Goal: Task Accomplishment & Management: Complete application form

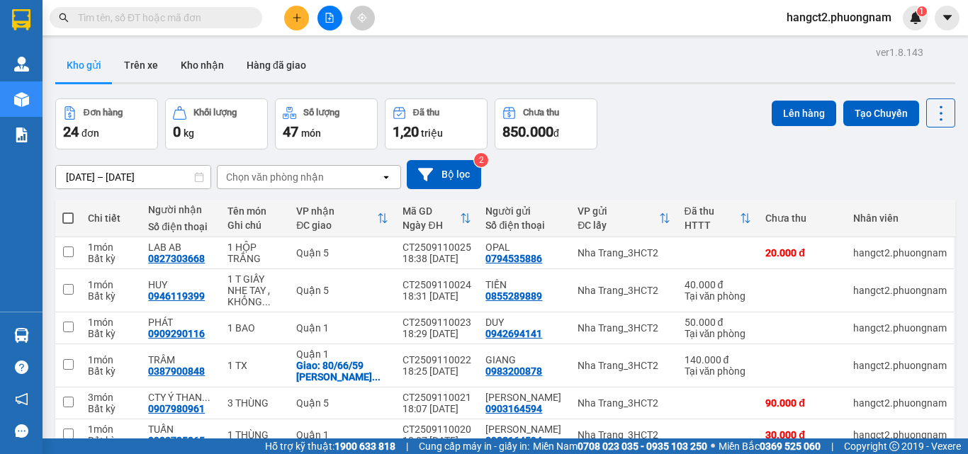
click at [738, 125] on div "Đơn hàng 24 đơn Khối lượng 0 kg Số lượng 47 món Đã thu 1,20 triệu Chưa thu 850.…" at bounding box center [505, 123] width 900 height 51
click at [931, 115] on icon at bounding box center [941, 113] width 20 height 20
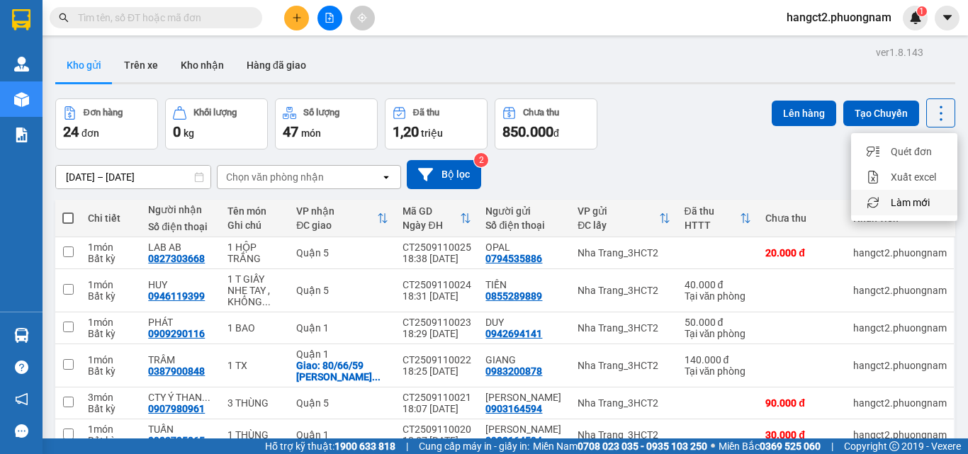
drag, startPoint x: 918, startPoint y: 200, endPoint x: 783, endPoint y: 159, distance: 141.5
click at [918, 201] on span "Làm mới" at bounding box center [910, 203] width 39 height 14
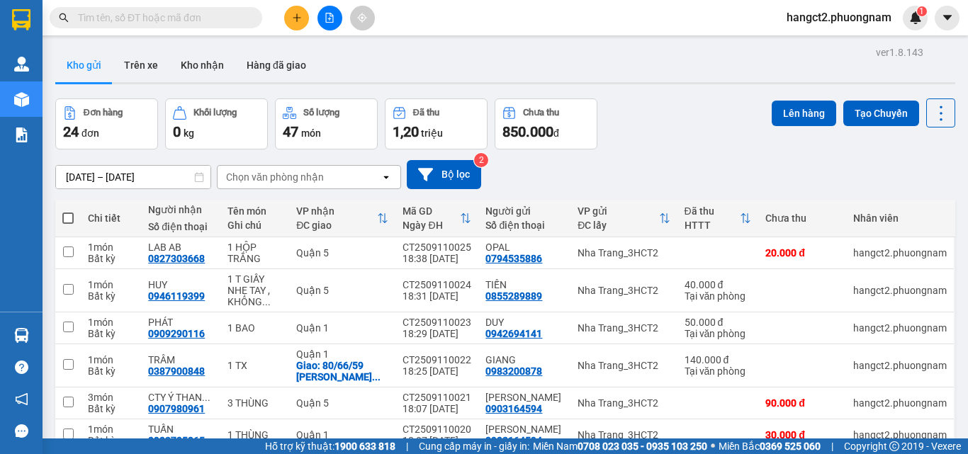
click at [957, 171] on main "ver 1.8.143 Kho gửi Trên xe Kho nhận Hàng đã giao Đơn hàng 24 đơn Khối lượng 0 …" at bounding box center [484, 219] width 968 height 439
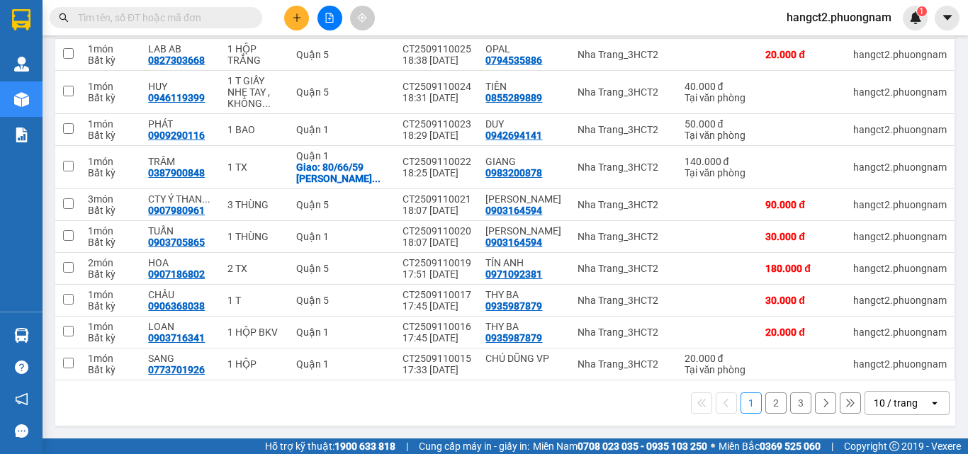
click at [929, 409] on icon "open" at bounding box center [934, 403] width 11 height 11
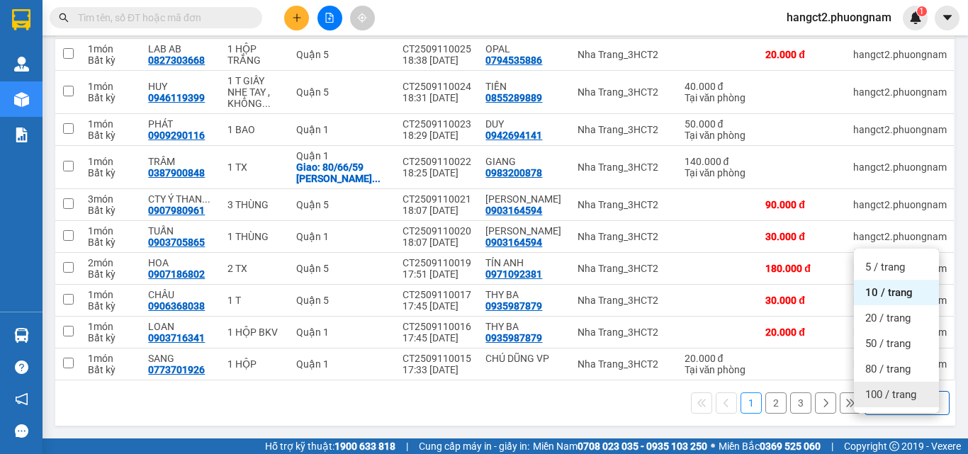
click at [872, 388] on span "100 / trang" at bounding box center [890, 395] width 51 height 14
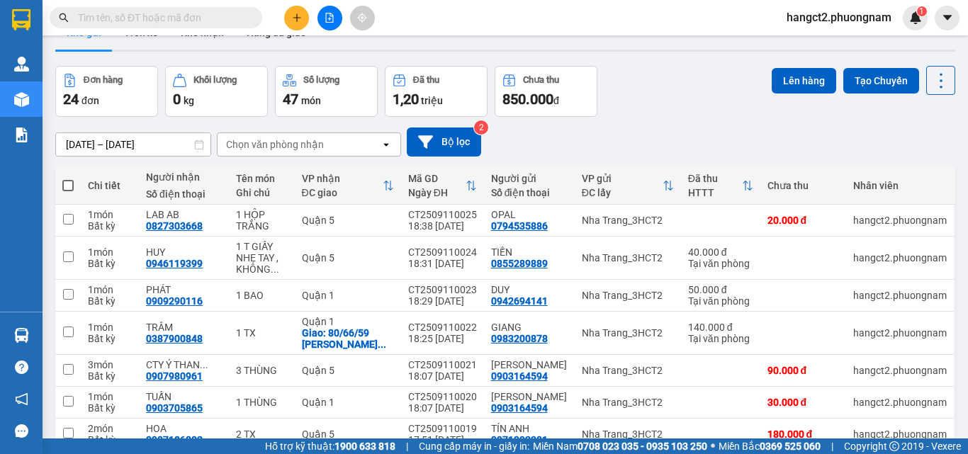
scroll to position [0, 0]
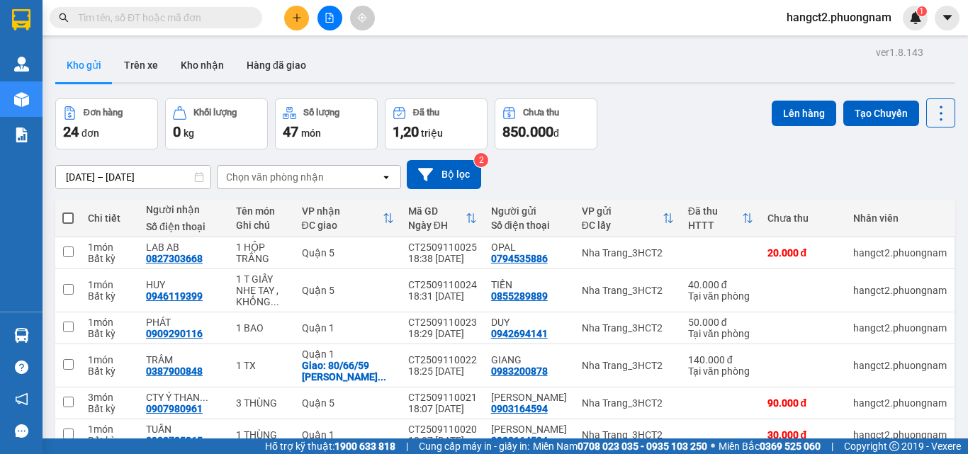
click at [921, 179] on div "[DATE] – [DATE] Press the down arrow key to interact with the calendar and sele…" at bounding box center [505, 174] width 900 height 29
click at [70, 213] on span at bounding box center [67, 218] width 11 height 11
click at [68, 211] on input "checkbox" at bounding box center [68, 211] width 0 height 0
checkbox input "true"
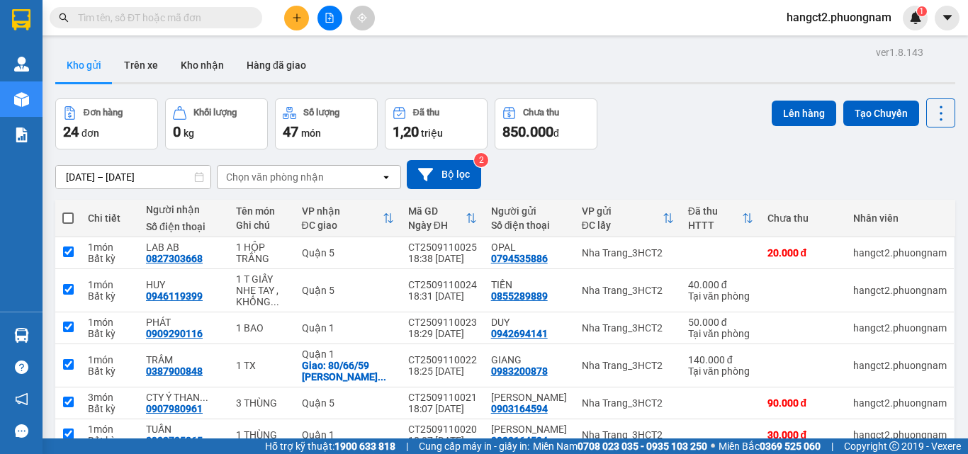
checkbox input "true"
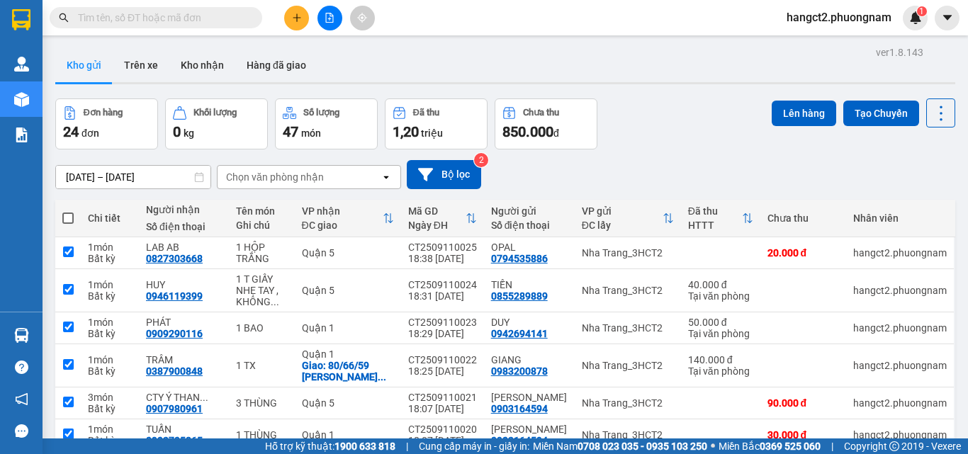
checkbox input "true"
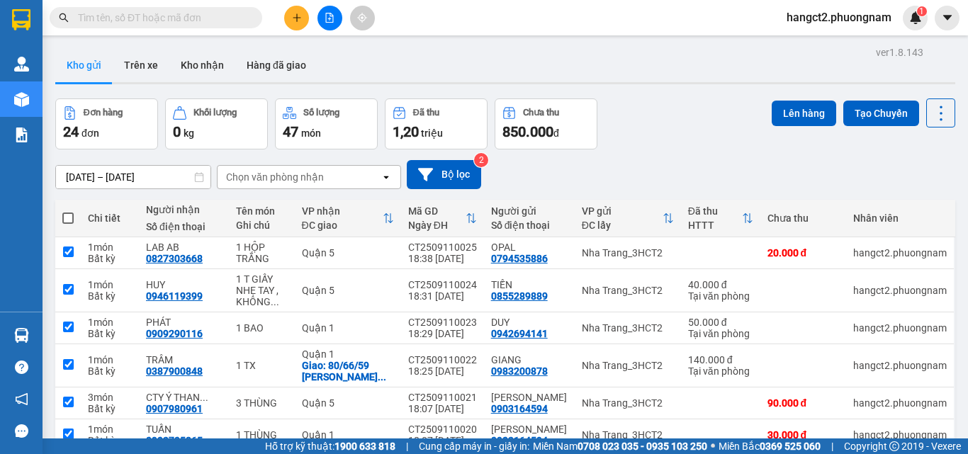
checkbox input "true"
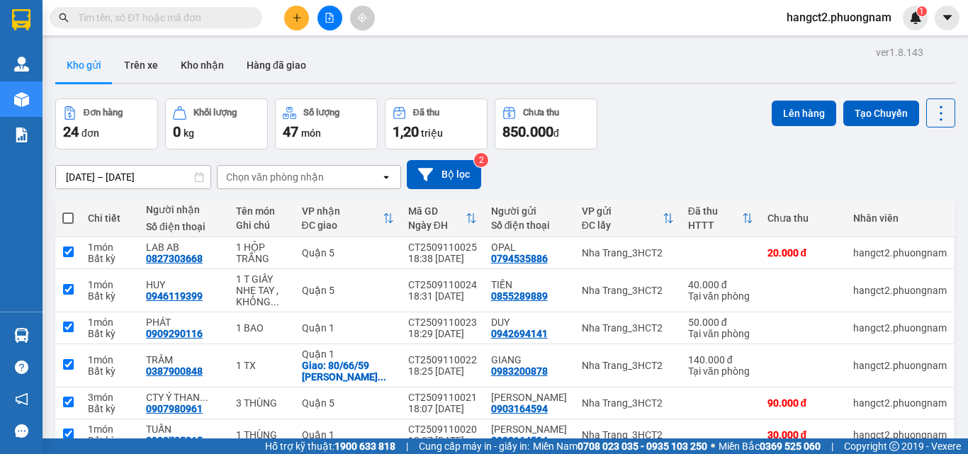
checkbox input "true"
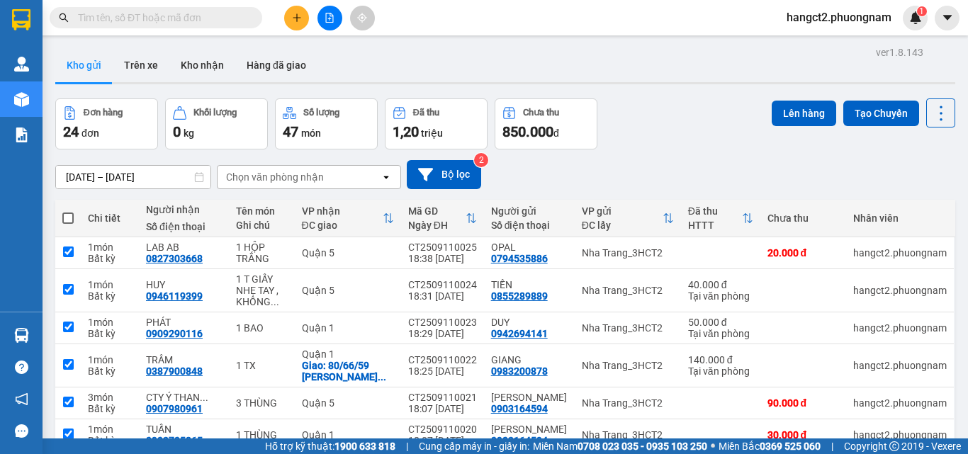
checkbox input "true"
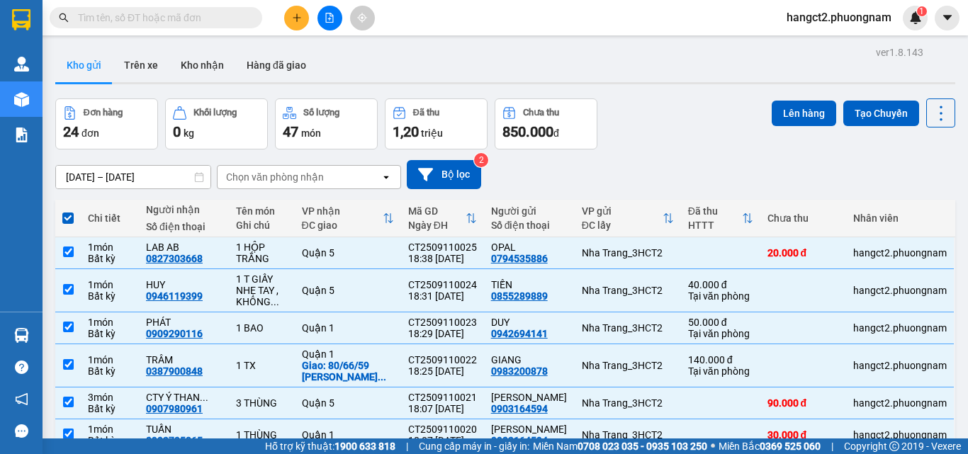
click at [794, 127] on div "Lên hàng Tạo Chuyến" at bounding box center [864, 112] width 184 height 29
click at [796, 116] on button "Lên hàng" at bounding box center [804, 114] width 64 height 26
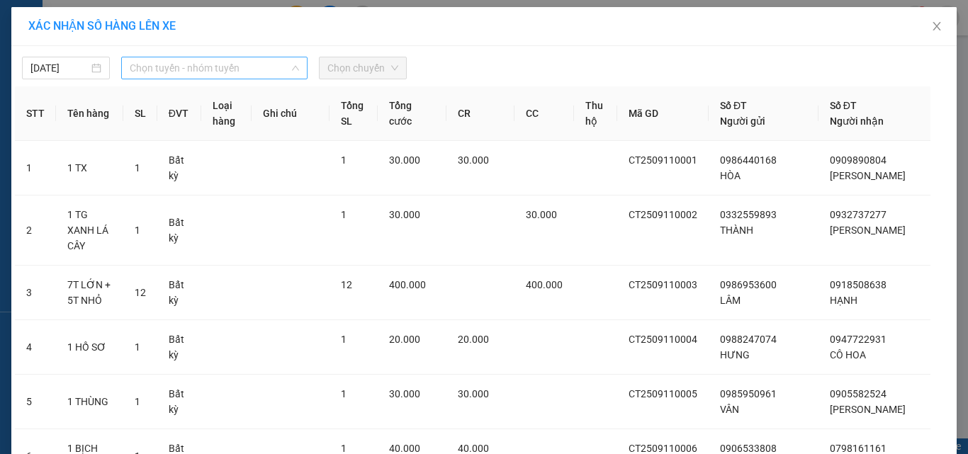
click at [144, 60] on span "Chọn tuyến - nhóm tuyến" at bounding box center [214, 67] width 169 height 21
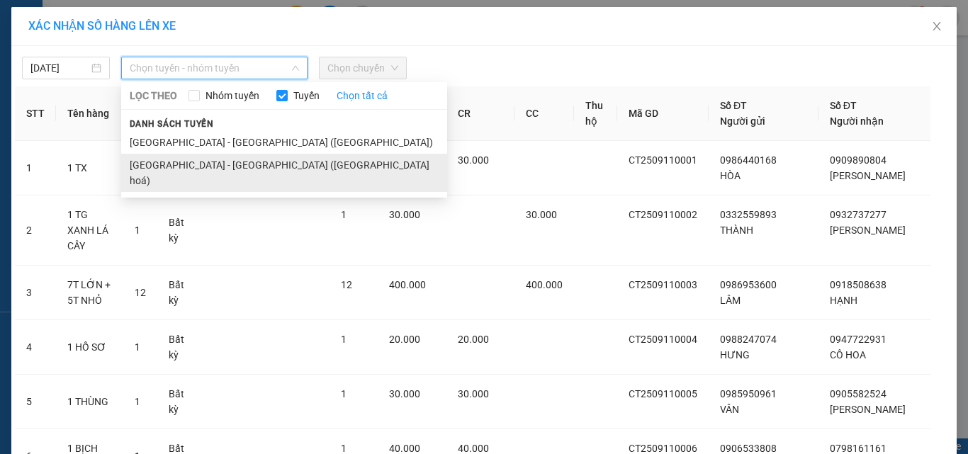
click at [173, 163] on li "[GEOGRAPHIC_DATA] - [GEOGRAPHIC_DATA] ([GEOGRAPHIC_DATA] hoá)" at bounding box center [284, 173] width 326 height 38
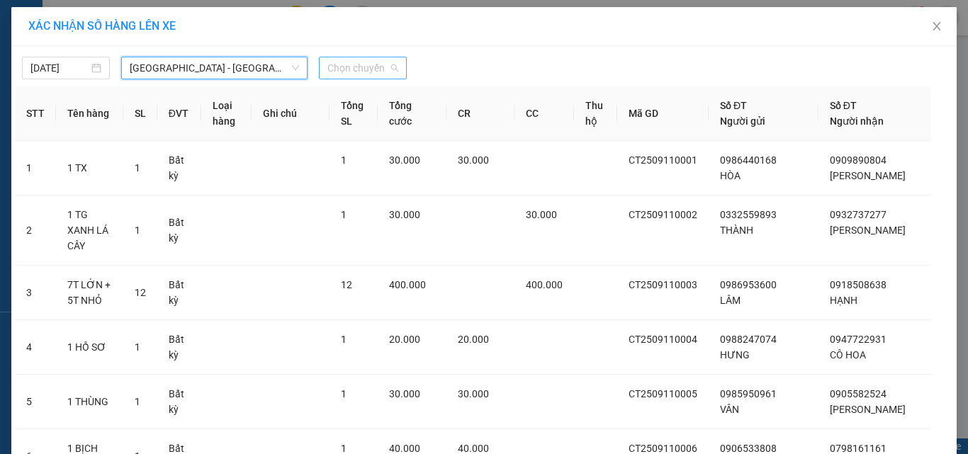
click at [364, 72] on span "Chọn chuyến" at bounding box center [362, 67] width 71 height 21
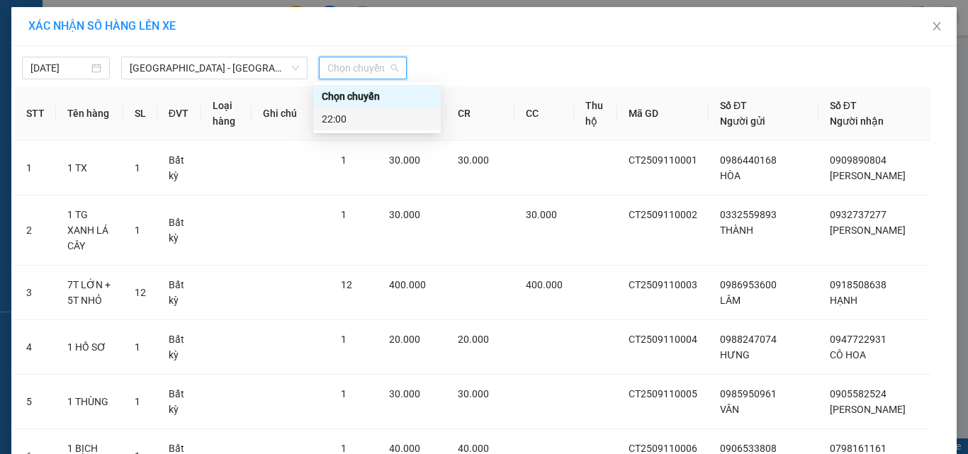
click at [373, 126] on div "22:00" at bounding box center [377, 119] width 111 height 16
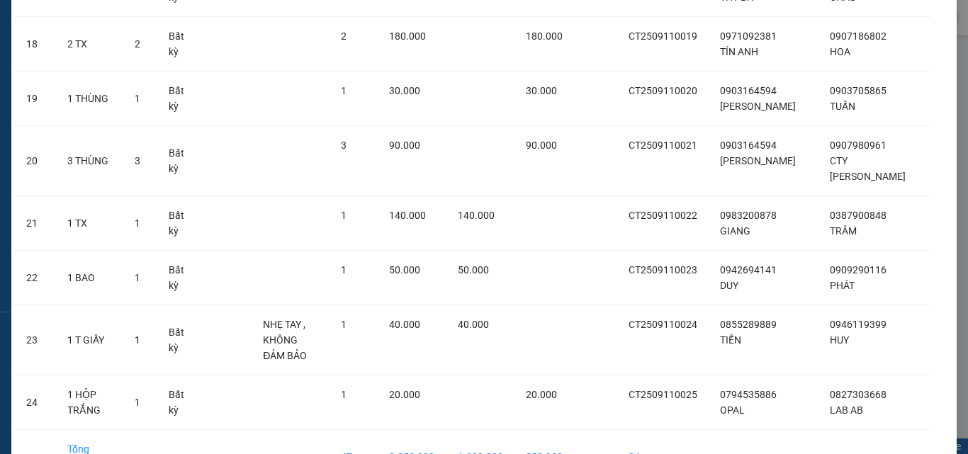
scroll to position [1155, 0]
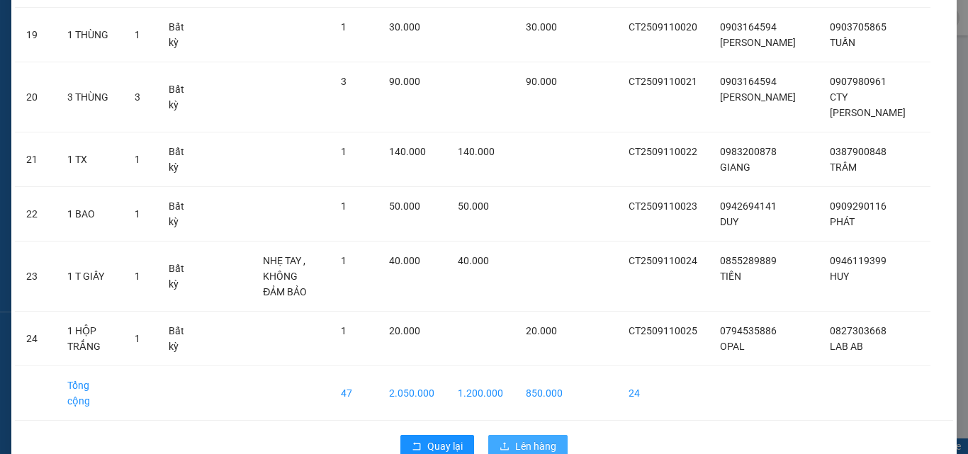
click at [530, 439] on span "Lên hàng" at bounding box center [535, 447] width 41 height 16
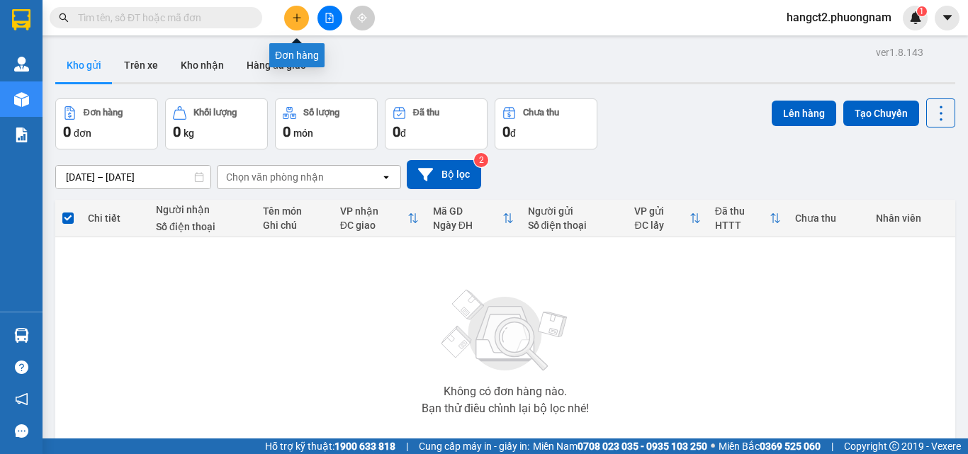
click at [295, 18] on icon "plus" at bounding box center [297, 18] width 10 height 10
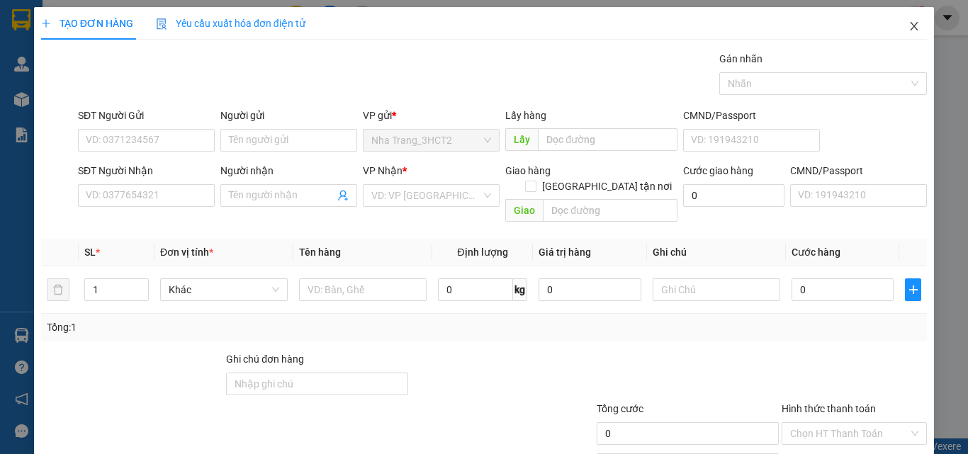
click at [915, 24] on span "Close" at bounding box center [914, 27] width 40 height 40
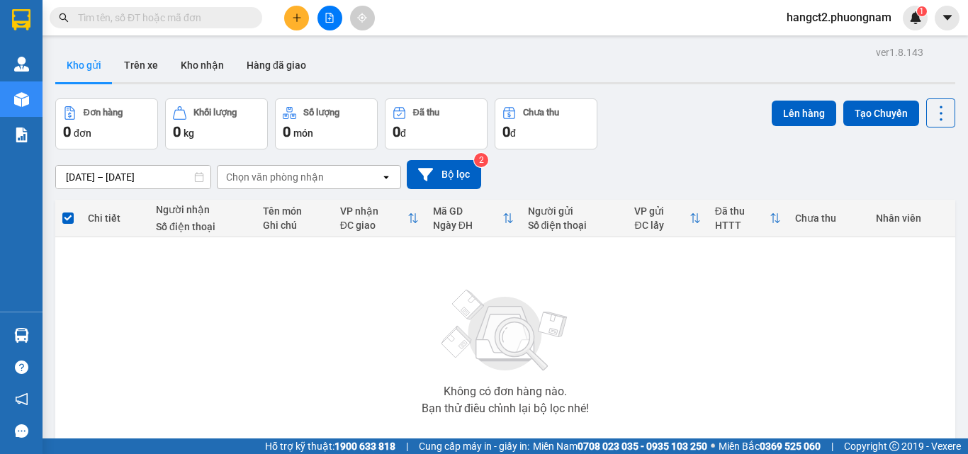
click at [192, 16] on input "text" at bounding box center [161, 18] width 167 height 16
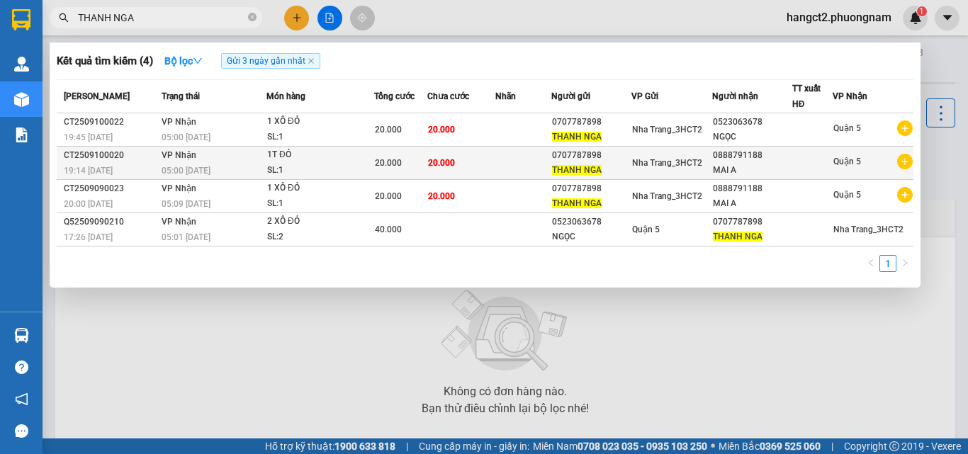
type input "THANH NGA"
click at [682, 169] on div "Nha Trang_3HCT2" at bounding box center [671, 163] width 79 height 16
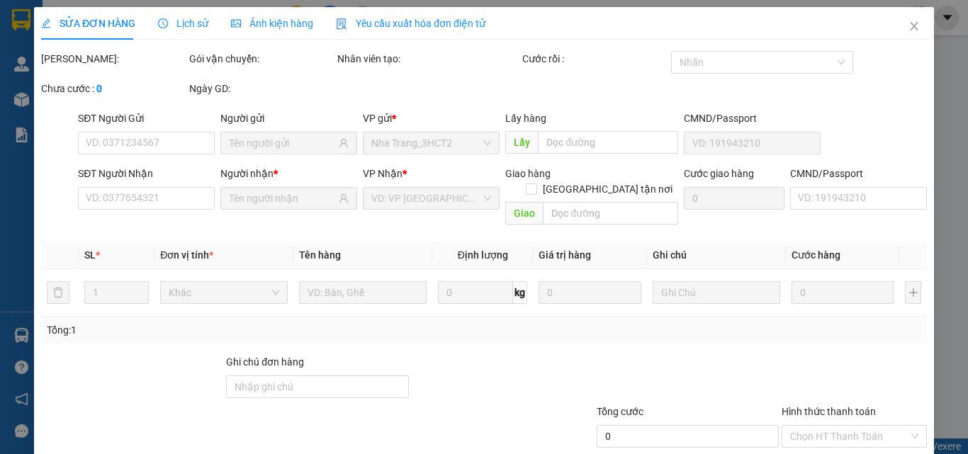
type input "0707787898"
type input "0888791188"
type input "20.000"
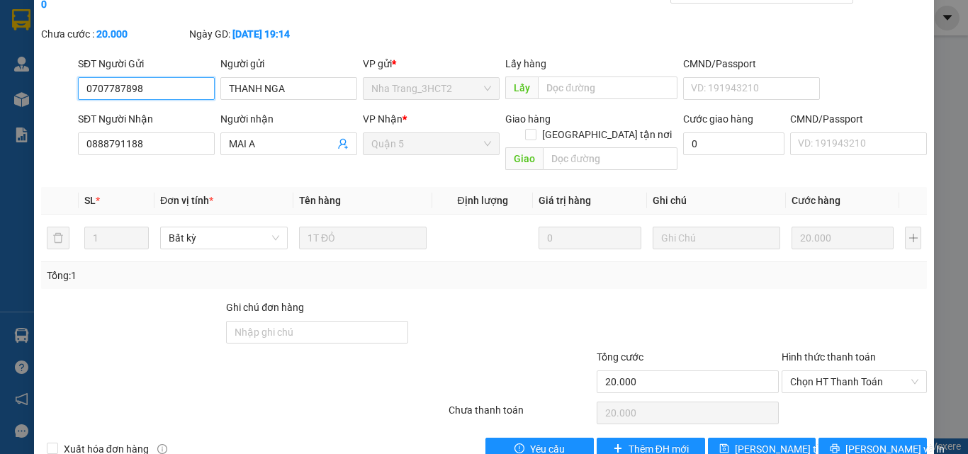
scroll to position [73, 0]
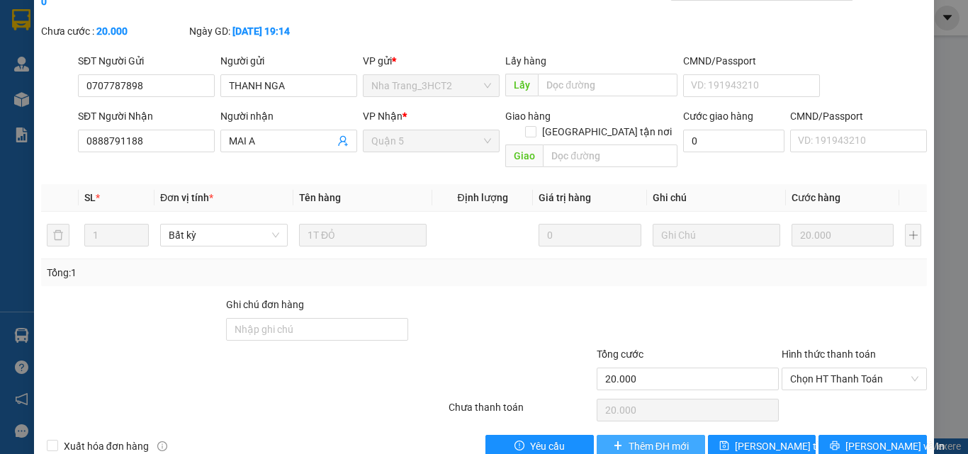
click at [645, 439] on span "Thêm ĐH mới" at bounding box center [659, 447] width 60 height 16
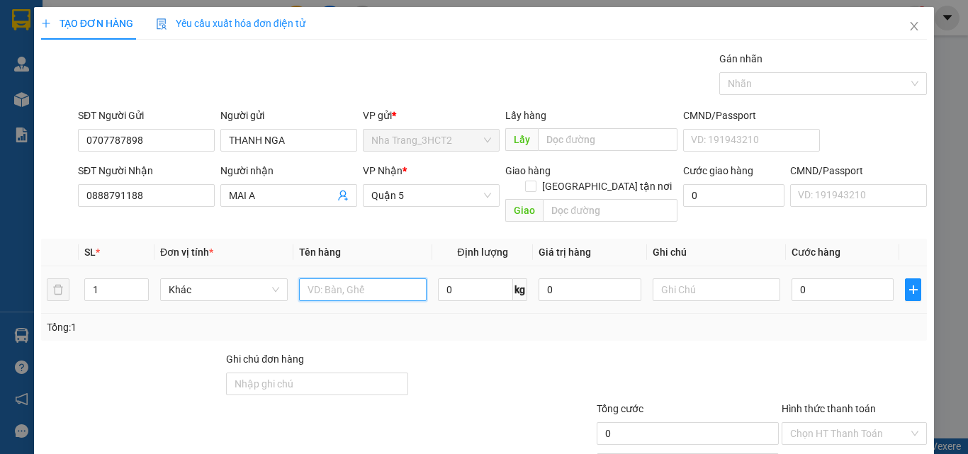
click at [345, 278] on input "text" at bounding box center [363, 289] width 128 height 23
type input "1 KIỆN"
click at [848, 278] on input "0" at bounding box center [843, 289] width 102 height 23
type input "3"
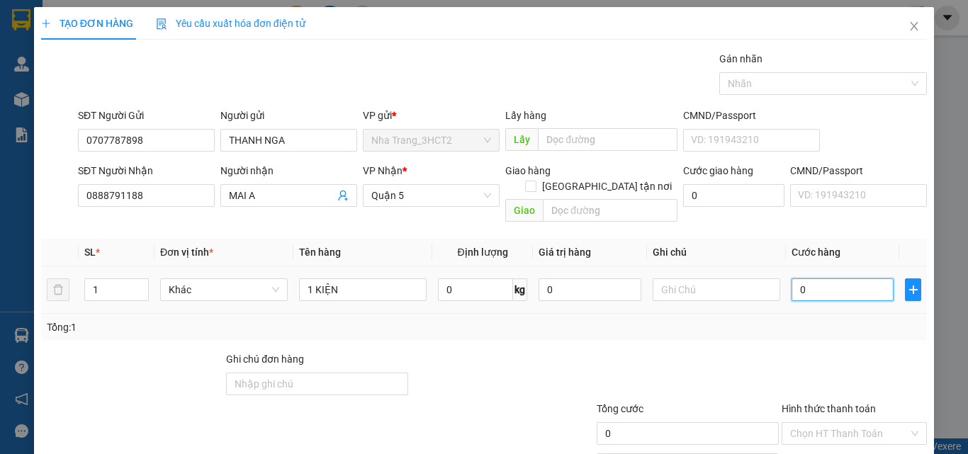
type input "3"
type input "30"
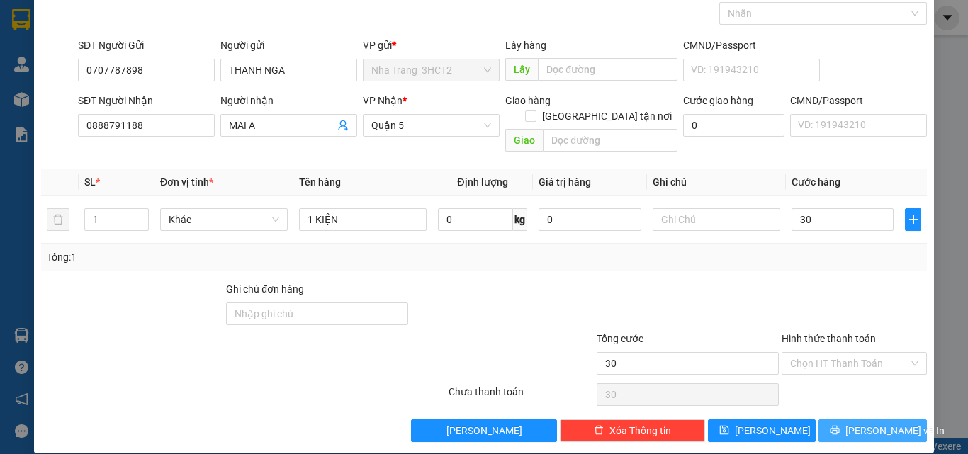
type input "30.000"
click at [856, 423] on span "[PERSON_NAME] và In" at bounding box center [894, 431] width 99 height 16
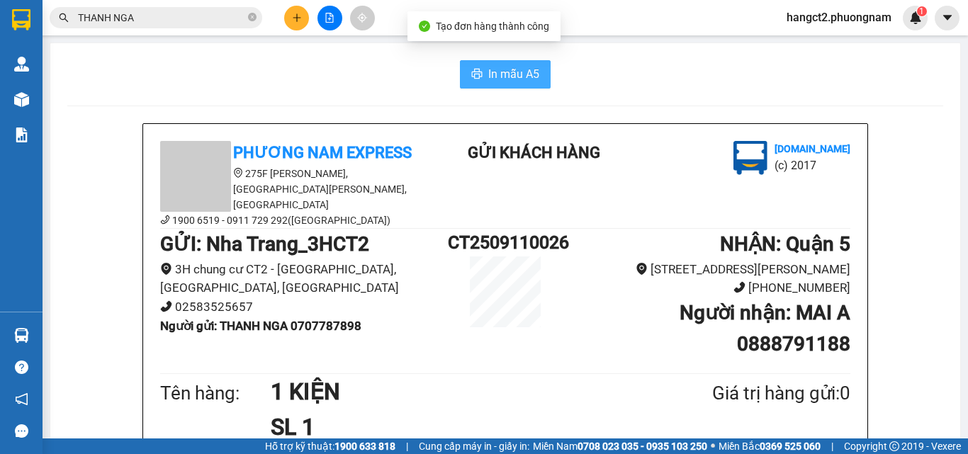
click at [510, 79] on span "In mẫu A5" at bounding box center [513, 74] width 51 height 18
